Goal: Find specific page/section: Find specific page/section

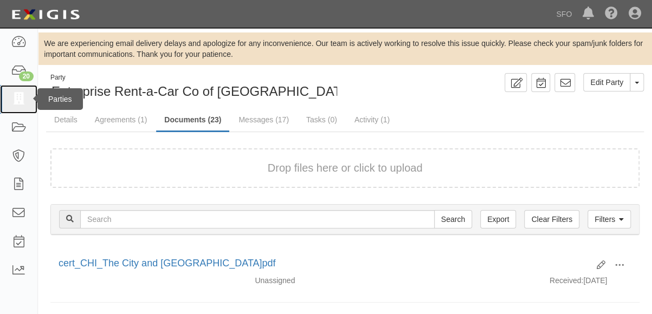
click at [19, 102] on icon at bounding box center [18, 99] width 15 height 12
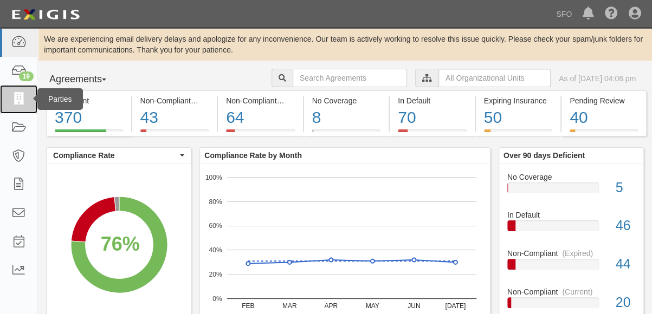
click at [22, 98] on icon at bounding box center [18, 99] width 15 height 12
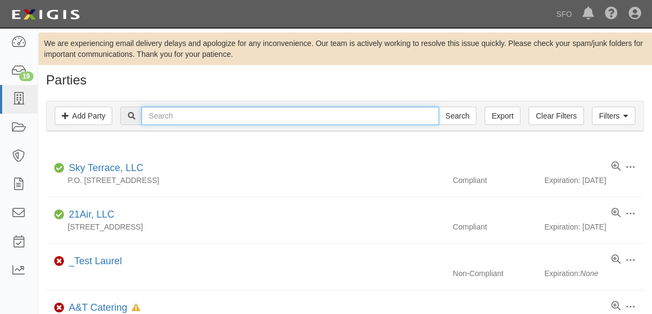
click at [204, 113] on input "text" at bounding box center [289, 116] width 297 height 18
type input "pren"
click at [438, 107] on input "Search" at bounding box center [457, 116] width 38 height 18
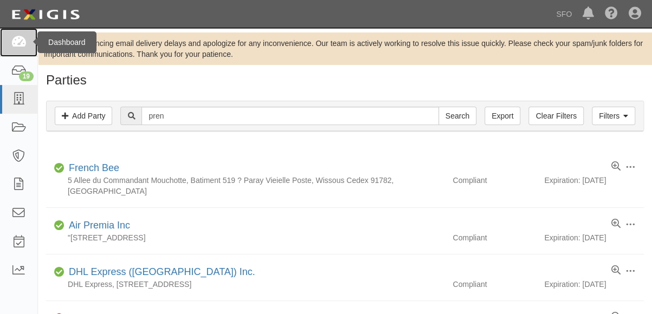
click at [10, 38] on link at bounding box center [18, 42] width 37 height 29
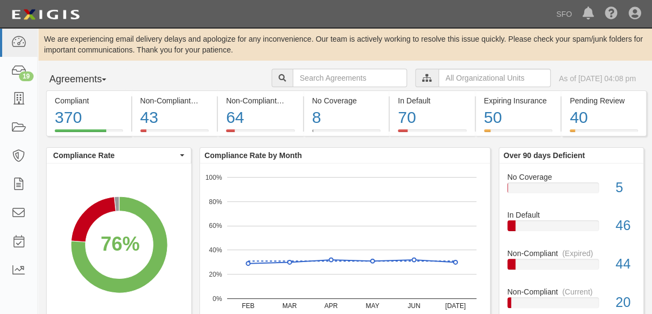
click at [95, 81] on button "Agreements" at bounding box center [86, 80] width 81 height 22
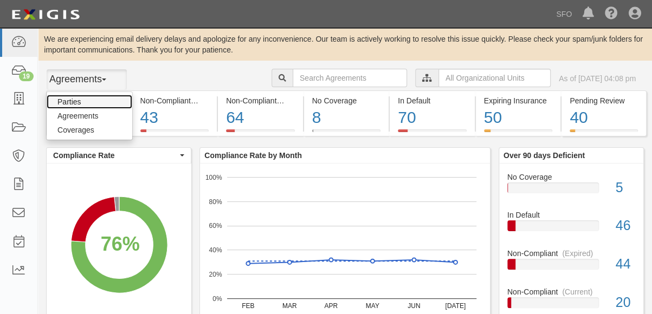
click at [93, 104] on link "Parties" at bounding box center [90, 102] width 86 height 14
